Goal: Communication & Community: Answer question/provide support

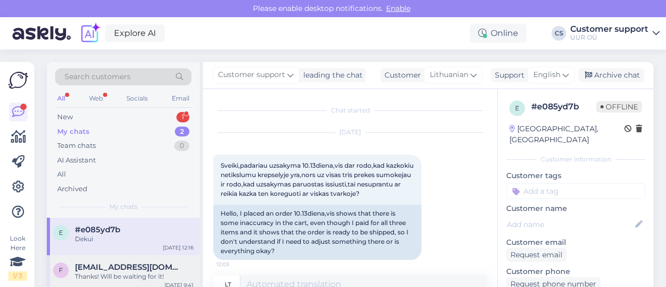
scroll to position [276, 0]
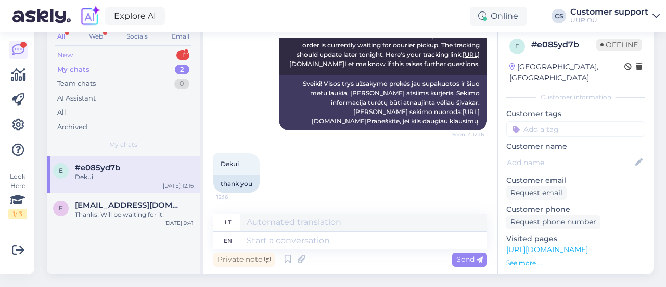
click at [145, 48] on div "New 1" at bounding box center [123, 55] width 136 height 15
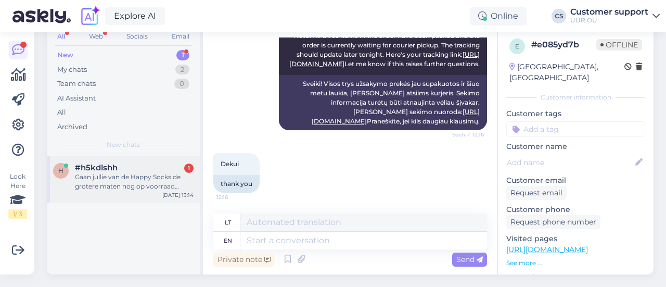
click at [140, 172] on div "Gaan jullie van de Happy Socks de grotere maten nog op voorraad krijgen?" at bounding box center [134, 181] width 119 height 19
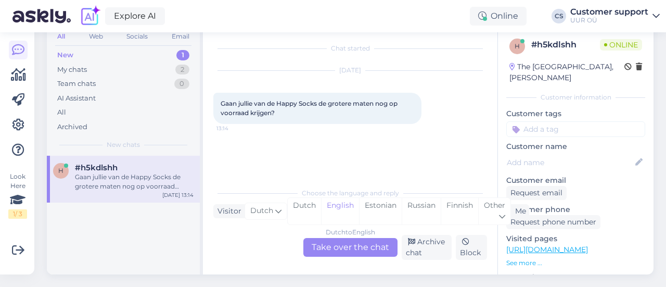
click at [356, 239] on div "Dutch to English Take over the chat" at bounding box center [350, 247] width 94 height 19
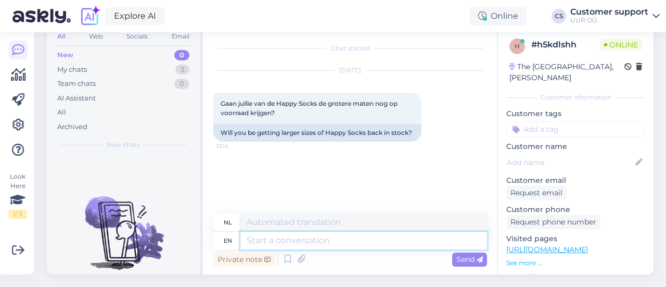
click at [272, 234] on textarea at bounding box center [363, 240] width 247 height 18
type textarea "Hello! U"
type textarea "Hallo!"
type textarea "Hello! Unfortunately n"
type textarea "Hallo! Helaas"
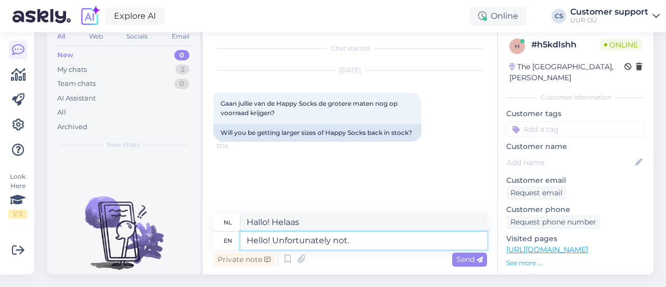
type textarea "Hello! Unfortunately not. W"
type textarea "Hallo! Helaas niet."
type textarea "Hello! Unfortunately not. We a"
type textarea "Hallo! Helaas niet. Wij een"
type textarea "Hello! Unfortunately not. We"
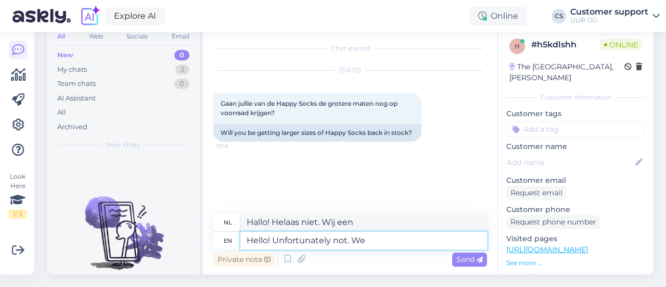
type textarea "Hallo! Helaas niet. Wij"
type textarea "Hello! Unfortunately not"
type textarea "Hallo! Helaas niet."
type textarea "Hello! Unfortunately not. We h"
type textarea "Hallo! Helaas niet. Wij"
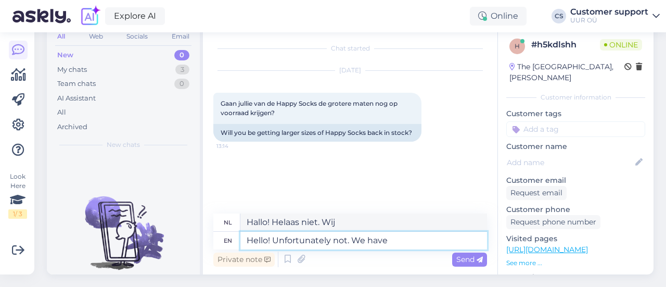
type textarea "Hello! Unfortunately not. We have"
type textarea "Hallo! Helaas niet. Wij hebben"
type textarea "Hello! Unfortunately not. We"
type textarea "Hallo! Helaas niet. Wij"
type textarea "Hello! Unfortunately not. O"
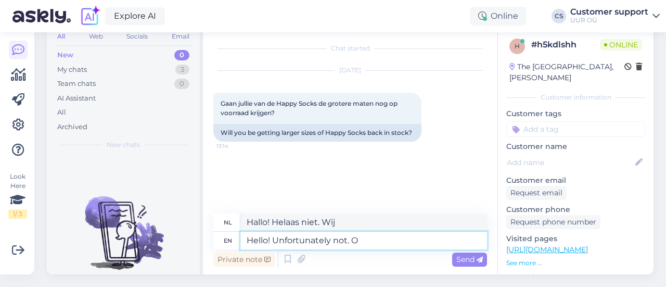
type textarea "Hallo! Helaas niet."
type textarea "Hello! Unfortunately not. Our"
type textarea "Hallo! Helaas niet. Onze"
type textarea "Hello! Unfortunately not. Our coo"
type textarea "Hallo! Helaas niet. Onze koerier"
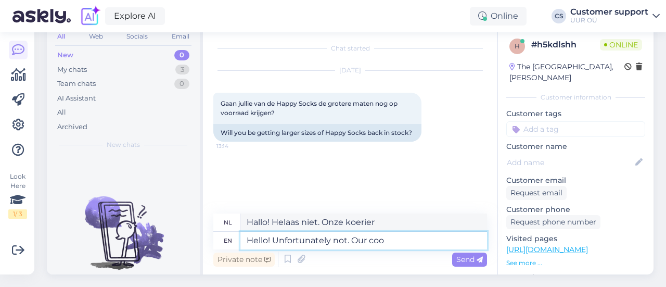
click at [397, 231] on textarea "Hello! Unfortunately not. Our coo" at bounding box center [363, 240] width 247 height 18
type textarea "Hello! Unfortunately not. Our"
type textarea "Hallo! Helaas niet. Onze"
type textarea "Hello! Unfortunately not."
type textarea "Hallo! Helaas niet."
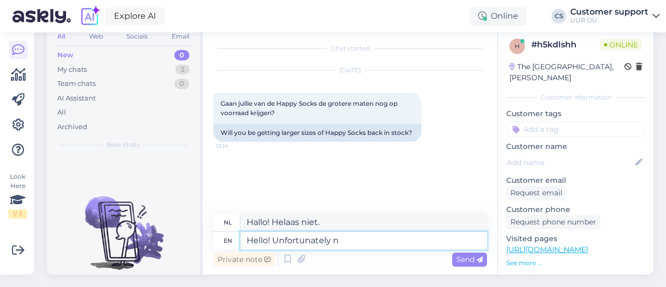
type textarea "Hello! Unfortunately"
type textarea "Hallo! Helaas"
type textarea "Hello! Unfortunately we"
type textarea "Hallo! Helaas hebben wij"
type textarea "Hello! Unfortunately"
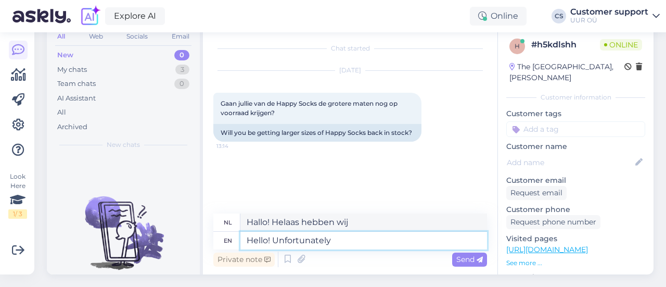
type textarea "Hallo! Helaas"
type textarea "Hello! Unfortunately not."
type textarea "Hallo! Helaas niet."
type textarea "Hello! Unfortunately not. We a"
type textarea "Hallo! Helaas niet. Wij"
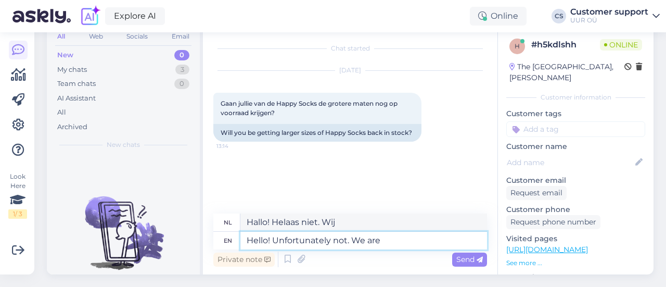
type textarea "Hello! Unfortunately not. We are n"
type textarea "Hallo! Helaas niet. Wij zijn"
type textarea "Hello! Unfortunately not. We are no lo"
type textarea "Hallo! Helaas niet. Wij zijn geen"
type textarea "Hello! Unfortunately not. We are no longer"
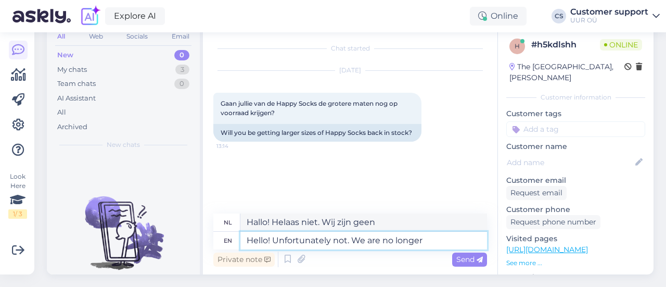
type textarea "Hallo! Helaas niet. Wij zijn niet meer"
type textarea "Hello! Unfortunately not. We are no longer in"
type textarea "Hallo! Helaas niet. We zijn niet meer in"
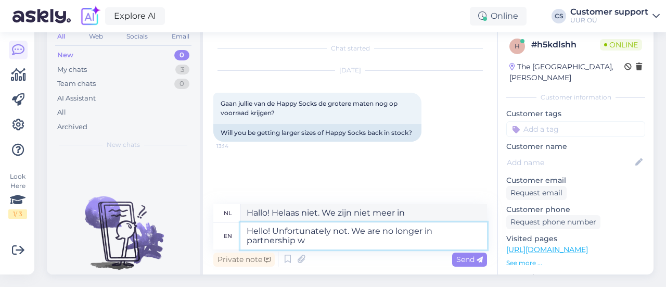
type textarea "Hello! Unfortunately not. We are no longer in partnership wi"
type textarea "Hallo! Helaas niet. We zijn niet [PERSON_NAME] partner."
type textarea "Hello! Unfortunately not. We are no longer in partnership with H"
type textarea "Hallo! Helaas niet. We werken niet meer samen met"
type textarea "Hello! Unfortunately not. We are no longer in partnership with Happy So"
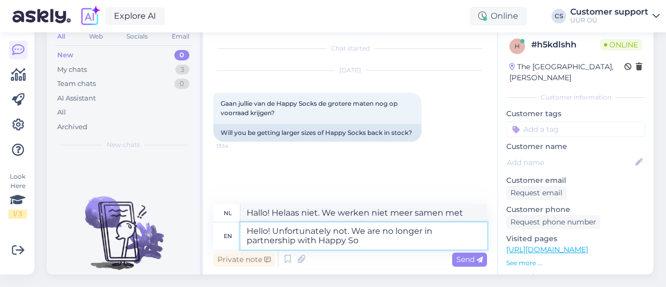
type textarea "Hallo! Helaas niet. We werken niet meer samen met [PERSON_NAME]."
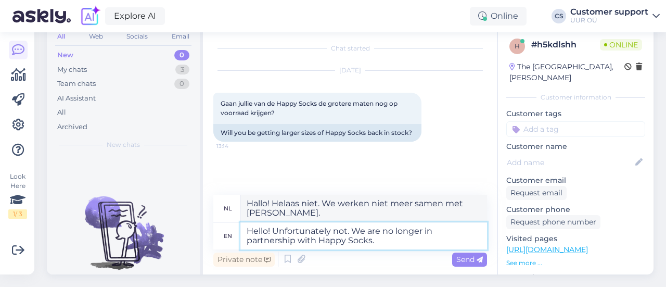
type textarea "Hello! Unfortunately not. We are no longer in partnership with Happy Socks."
type textarea "Hallo! Helaas niet. We werken niet meer samen met Happy Socks."
type textarea "Hello! Unfortunately not. We are no longer in partnership with Happy Socks and …"
type textarea "Hallo! Helaas niet. We werken niet meer samen met Happy Socks en"
type textarea "Hello! Unfortunately not. We are no longer in partnership with Happy Socks and …"
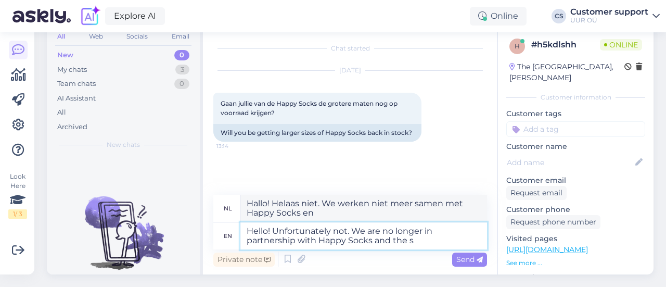
type textarea "Hallo! Helaas niet. We werken niet meer samen met Happy Socks en de"
type textarea "Hello! Unfortunately not. We are no longer in partnership with Happy Socks and …"
type textarea "Hallo! Helaas niet. We werken niet meer samen met Happy Socks en de voorraad"
type textarea "Hello! Unfortunately not. We are no longer in partnership with Happy Socks and …"
type textarea "Hallo! Helaas niet. We werken niet meer samen met Happy Socks en de voorraad di…"
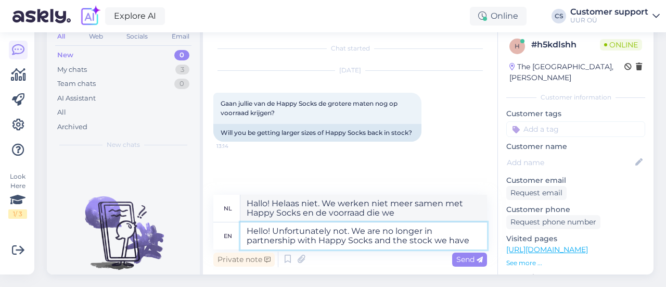
type textarea "Hello! Unfortunately not. We are no longer in partnership with Happy Socks and …"
type textarea "Hallo! Helaas niet. We werken niet meer samen met Happy Socks en de voorraad di…"
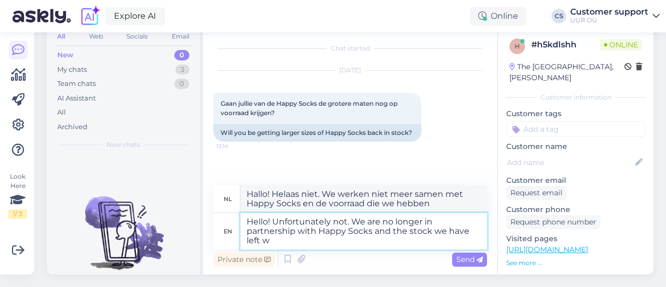
type textarea "Hello! Unfortunately not. We are no longer in partnership with Happy Socks and …"
type textarea "Hallo! Helaas niet. We werken niet meer samen met Happy Socks en de voorraad di…"
type textarea "Hello! Unfortunately not. We are no longer in partnership with Happy Socks and …"
type textarea "Hallo! Helaas niet. We werken niet meer samen met Happy Socks en de voorraad di…"
type textarea "Hello! Unfortunately not. We are no longer in partnership with Happy Socks and …"
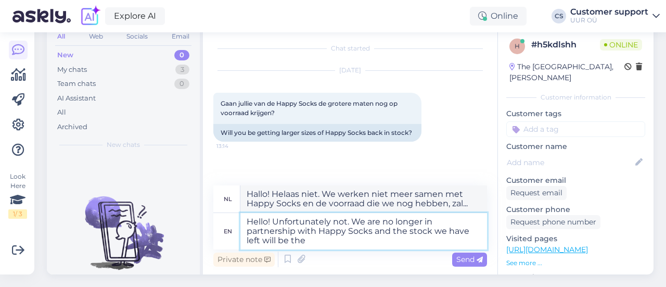
type textarea "Hallo! Helaas niet. We werken niet meer samen met Happy Socks en de voorraad di…"
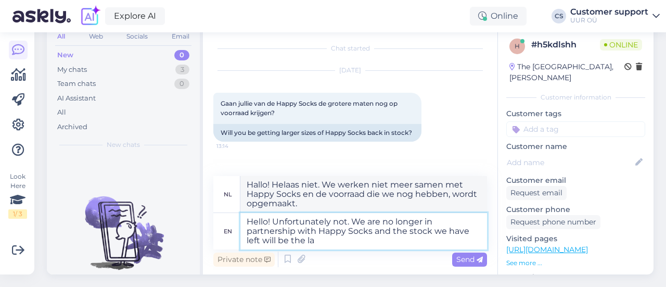
type textarea "Hello! Unfortunately not. We are no longer in partnership with Happy Socks and …"
type textarea "Hallo! Helaas niet. We werken niet meer samen met Happy Socks en de voorraad di…"
type textarea "Hello! Unfortunately not. We are no longer in partnership with Happy Socks and …"
type textarea "Hallo! Helaas niet. We werken niet meer samen met Happy Socks en de voorraad di…"
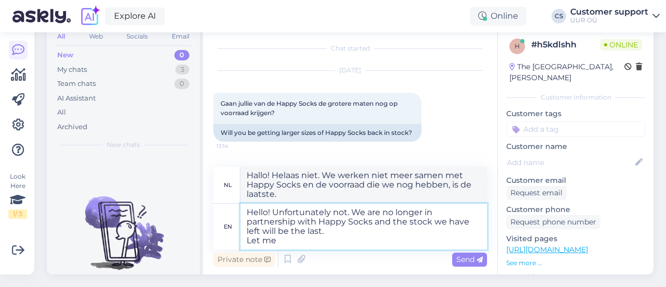
type textarea "Hello! Unfortunately not. We are no longer in partnership with Happy Socks and …"
type textarea "Hallo! Helaas niet. We werken niet meer samen met Happy Socks en de voorraad di…"
type textarea "Hello! Unfortunately not. We are no longer in partnership with Happy Socks and …"
type textarea "Hallo! Helaas niet. We werken niet meer samen met Happy Socks en de voorraad di…"
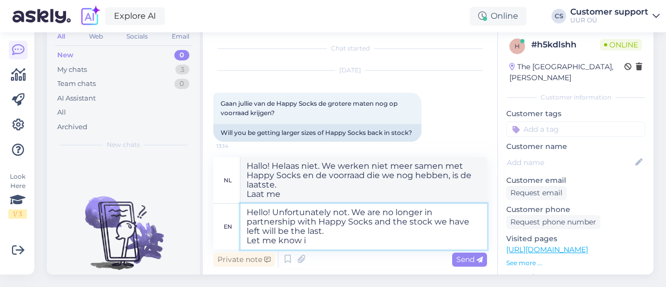
type textarea "Hello! Unfortunately not. We are no longer in partnership with Happy Socks and …"
type textarea "Hallo! Helaas niet. We werken niet meer samen met Happy Socks en de voorraad di…"
type textarea "Hello! Unfortunately not. We are no longer in partnership with Happy Socks and …"
type textarea "Hallo! Helaas niet. We werken niet meer samen met Happy Socks en de voorraad di…"
type textarea "Hello! Unfortunately not. We are no longer in partnership with Happy Socks and …"
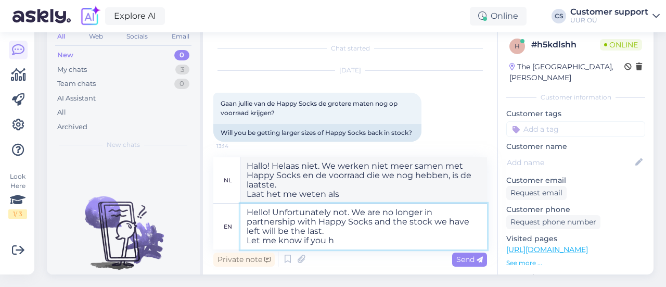
type textarea "Hallo! Helaas niet. We werken niet meer samen met Happy Socks en de voorraad di…"
type textarea "Hello! Unfortunately not. We are no longer in partnership with Happy Socks and …"
type textarea "Hallo! Helaas niet. We werken niet meer samen met Happy Socks en de voorraad di…"
type textarea "Hello! Unfortunately not. We are no longer in partnership with Happy Socks and …"
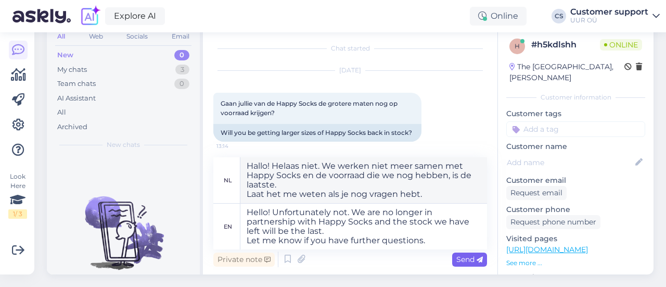
click at [460, 254] on span "Send" at bounding box center [469, 258] width 27 height 9
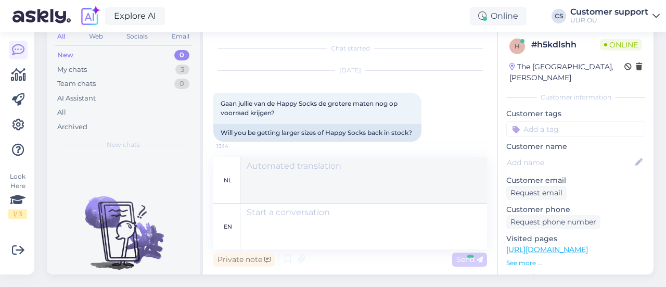
scroll to position [58, 0]
